Goal: Task Accomplishment & Management: Manage account settings

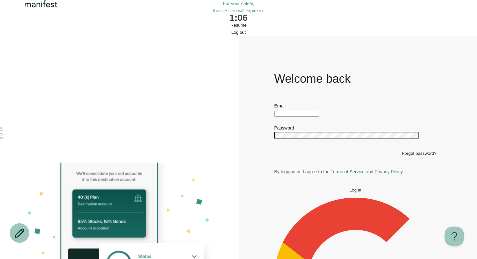
click at [232, 28] on span "Resume" at bounding box center [238, 25] width 16 height 5
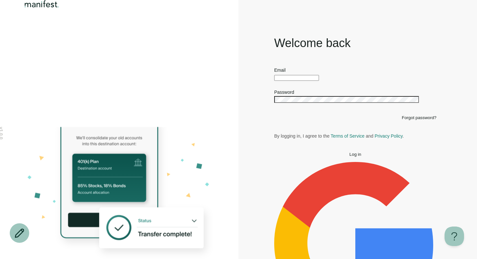
click at [299, 81] on input "text" at bounding box center [296, 78] width 45 height 6
click at [253, 125] on div "Welcome back Email Password Forgot password? By logging in, I agree to the Term…" at bounding box center [355, 194] width 234 height 318
click at [286, 120] on div "Forgot password?" at bounding box center [355, 117] width 162 height 5
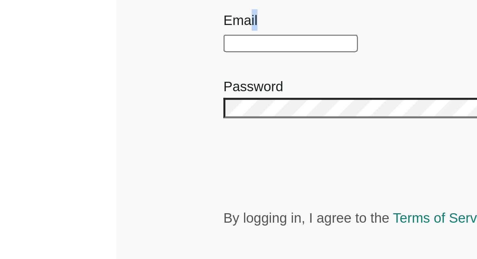
click at [286, 73] on label "Email" at bounding box center [279, 69] width 11 height 5
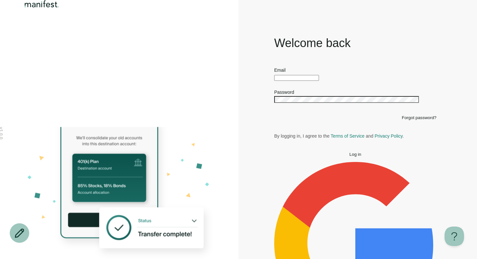
click at [369, 157] on button "Log in" at bounding box center [355, 154] width 162 height 5
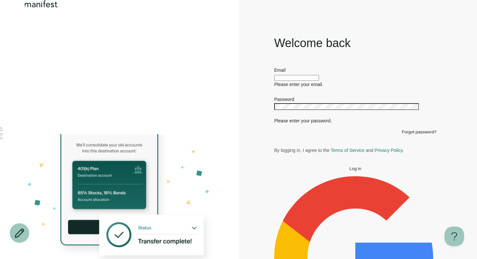
click at [365, 171] on button "Log in" at bounding box center [355, 168] width 162 height 5
click at [310, 81] on input "text" at bounding box center [296, 78] width 45 height 6
type input "*"
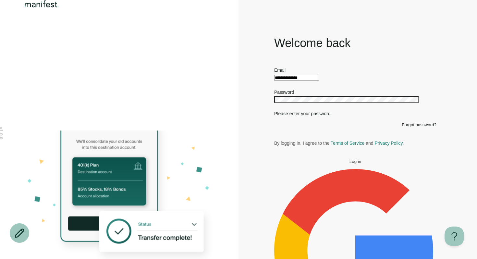
type input "**********"
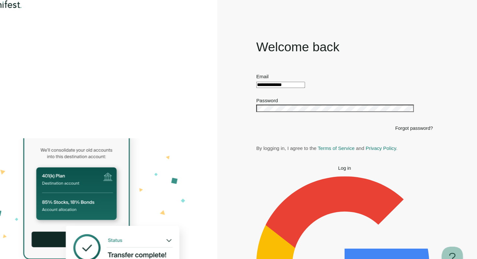
click at [384, 157] on button "Log in" at bounding box center [355, 154] width 162 height 5
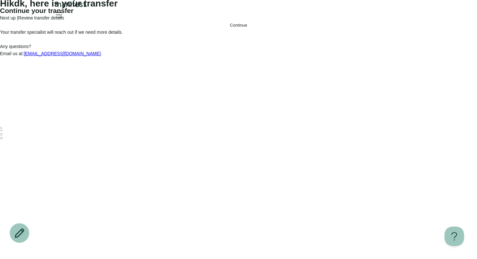
click at [247, 28] on button "Continue" at bounding box center [238, 25] width 477 height 5
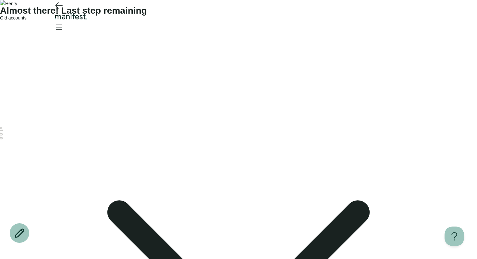
click at [27, 20] on span "Old accounts" at bounding box center [13, 17] width 27 height 5
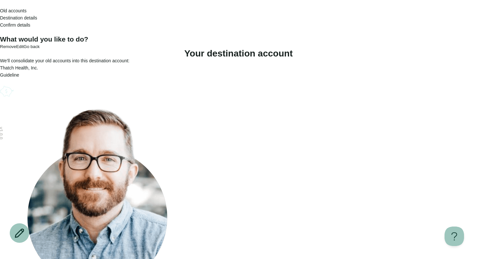
click at [272, 170] on div "What would you like to do? Remove Edit Go back Your destination account We’ll c…" at bounding box center [238, 173] width 477 height 274
click at [37, 15] on span "Destination details" at bounding box center [18, 17] width 37 height 5
click at [6, 10] on icon "Go back" at bounding box center [3, 9] width 4 height 4
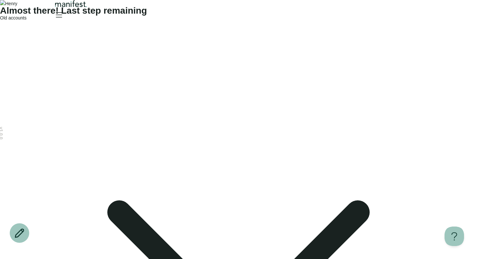
click at [190, 98] on div "Old accounts" at bounding box center [238, 257] width 477 height 486
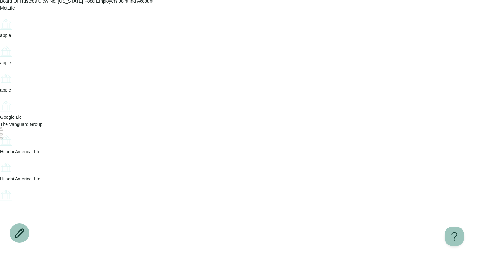
scroll to position [128, 0]
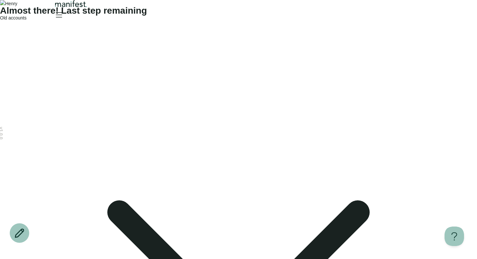
click at [89, 7] on img "Logo" at bounding box center [71, 3] width 35 height 7
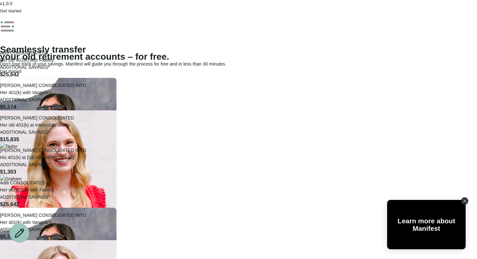
click at [11, 8] on span "button" at bounding box center [11, 8] width 0 height 0
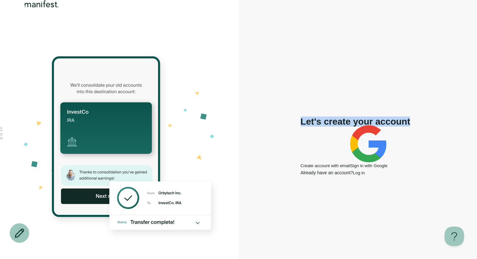
drag, startPoint x: 277, startPoint y: 105, endPoint x: 421, endPoint y: 105, distance: 144.1
click at [405, 118] on div "Let's create your account Create account with email Sign in with Google" at bounding box center [355, 143] width 110 height 51
click at [405, 118] on h1 "Let's create your account" at bounding box center [355, 121] width 110 height 7
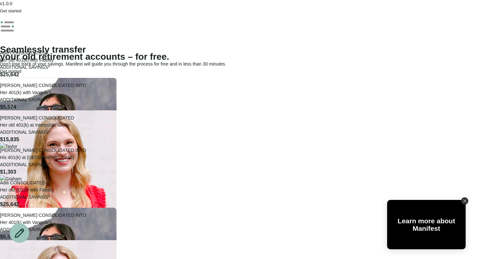
click at [11, 8] on span "button" at bounding box center [11, 8] width 0 height 0
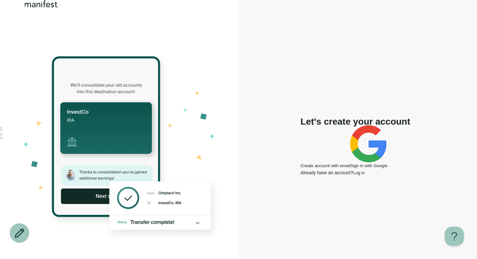
click at [49, 8] on img "Logo" at bounding box center [41, 4] width 37 height 8
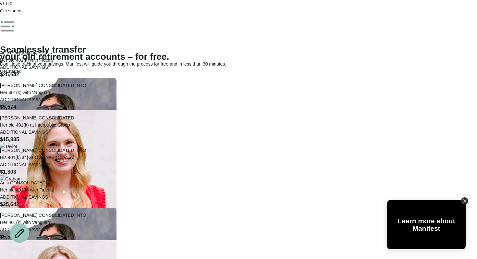
click at [10, 26] on rect at bounding box center [5, 27] width 9 height 2
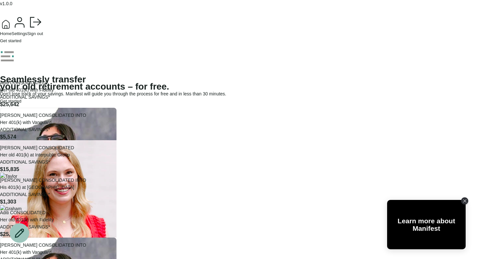
click at [27, 36] on button "Settings" at bounding box center [20, 25] width 16 height 21
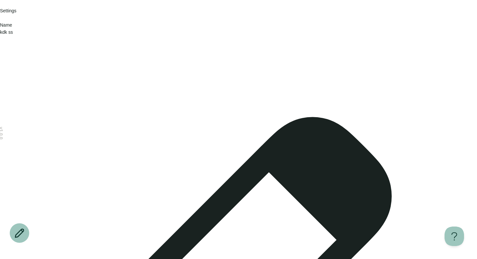
click at [237, 21] on div "Settings" at bounding box center [238, 10] width 477 height 21
click at [0, 5] on icon "Go back" at bounding box center [0, 5] width 0 height 0
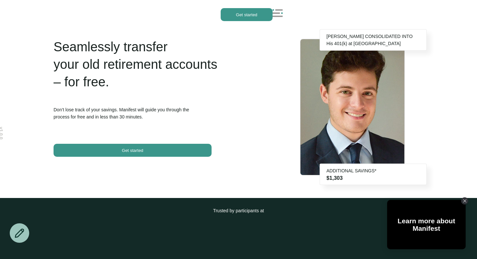
click at [275, 17] on icon at bounding box center [278, 13] width 10 height 10
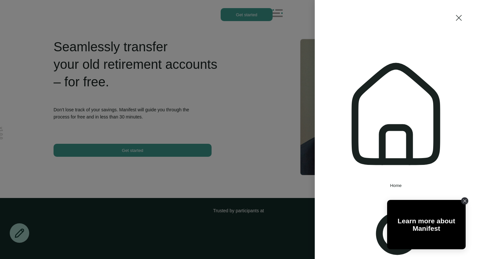
click at [71, 23] on div "Home Settings Sign out" at bounding box center [238, 129] width 477 height 259
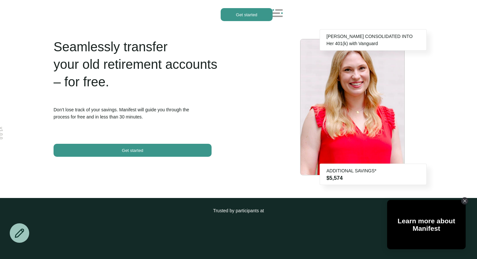
click at [284, 13] on div at bounding box center [351, 14] width 157 height 13
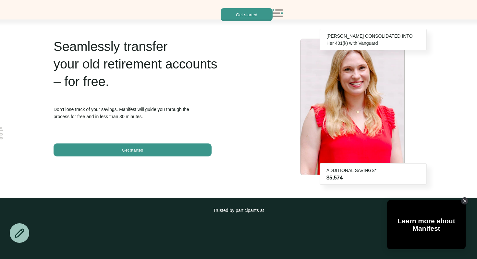
click at [180, 149] on span "button" at bounding box center [133, 149] width 158 height 13
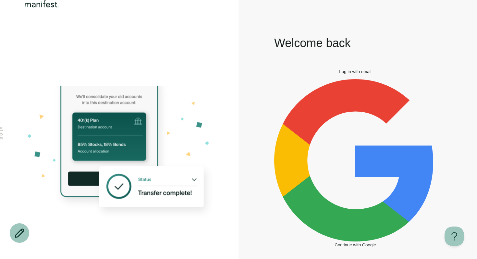
click at [359, 208] on div "Welcome back Log in with email Continue with Google Don't have an account? Crea…" at bounding box center [355, 152] width 234 height 235
